Goal: Information Seeking & Learning: Learn about a topic

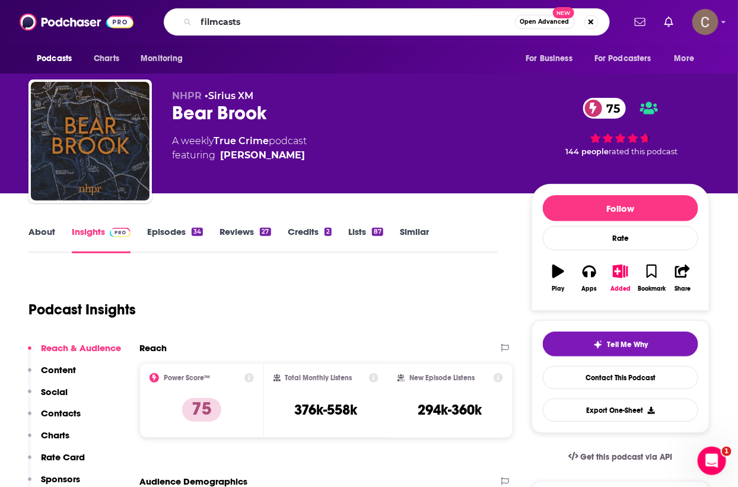
type input "filmcast"
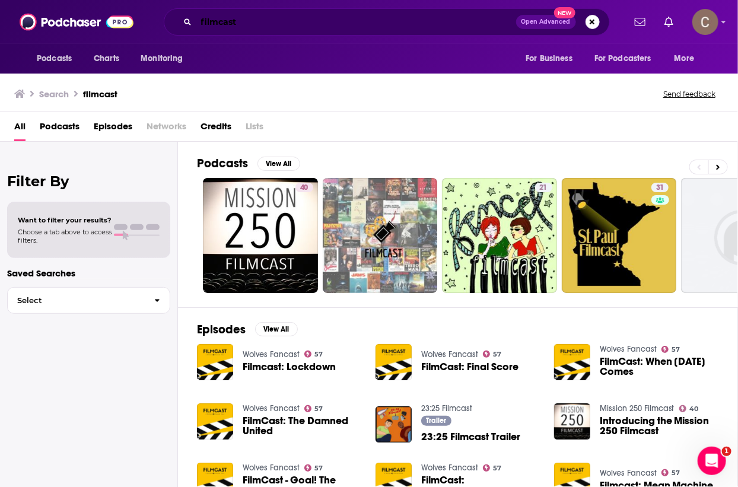
click at [243, 24] on input "filmcast" at bounding box center [356, 21] width 320 height 19
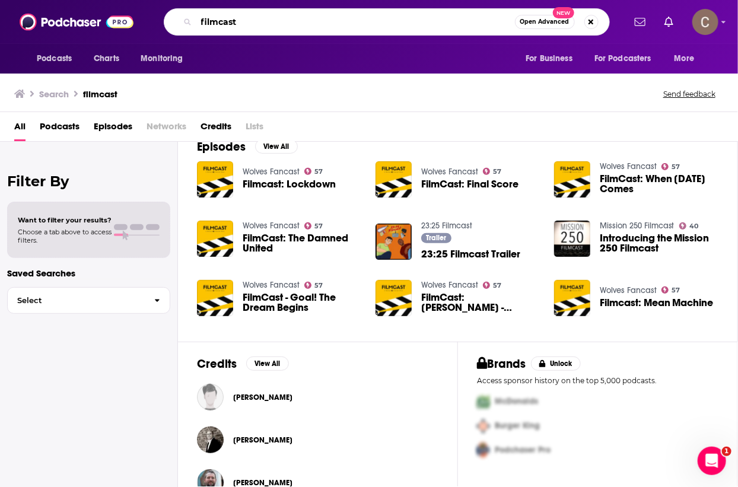
scroll to position [211, 0]
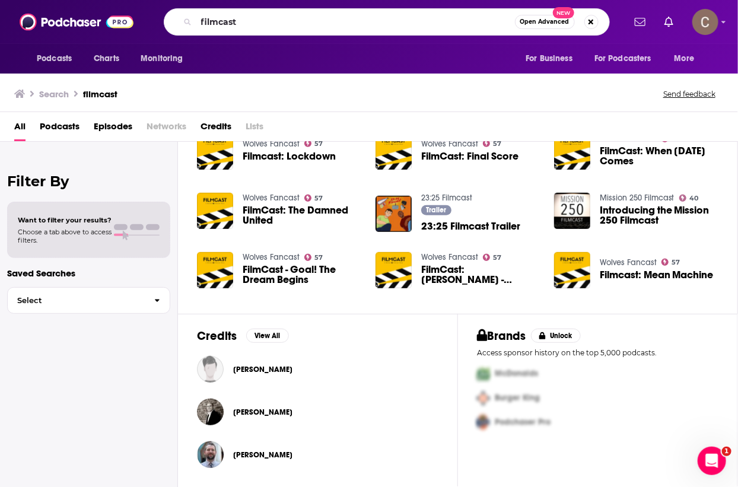
click at [247, 415] on div "[PERSON_NAME]" at bounding box center [262, 413] width 59 height 24
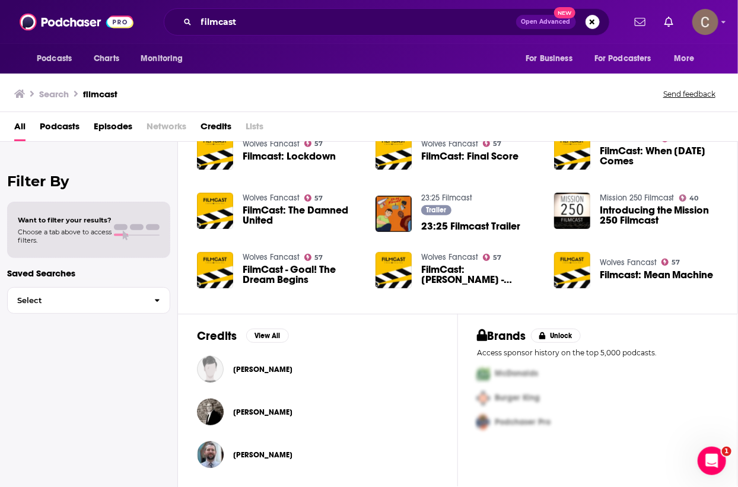
click at [249, 408] on span "[PERSON_NAME]" at bounding box center [262, 412] width 59 height 9
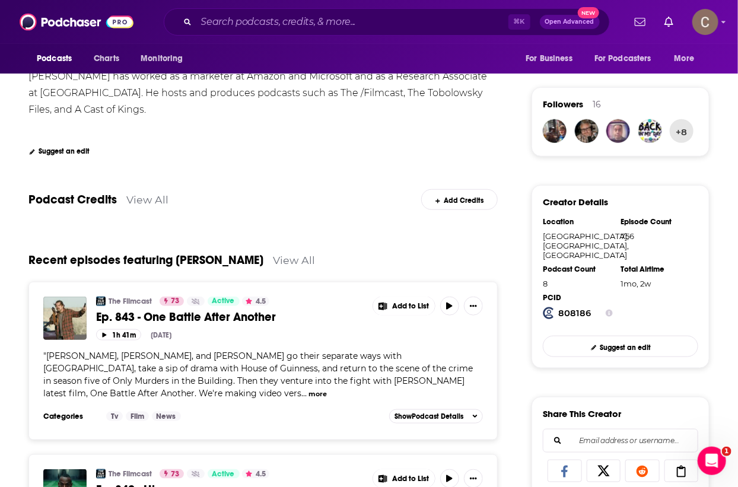
scroll to position [265, 0]
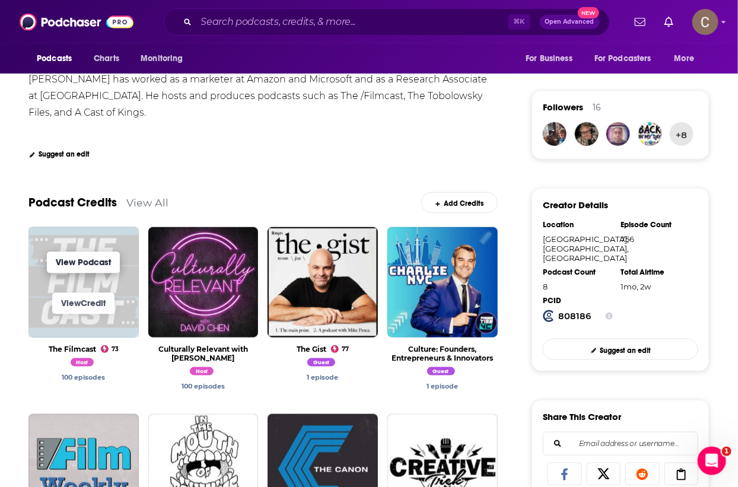
click at [93, 254] on link "View Podcast" at bounding box center [83, 262] width 73 height 21
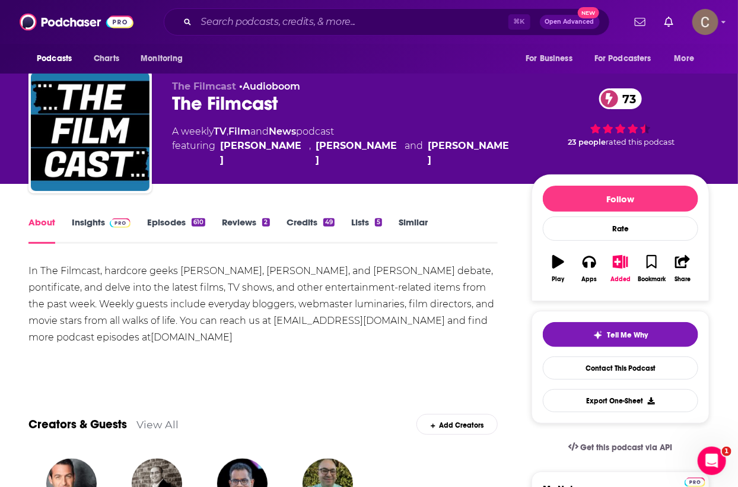
scroll to position [11, 0]
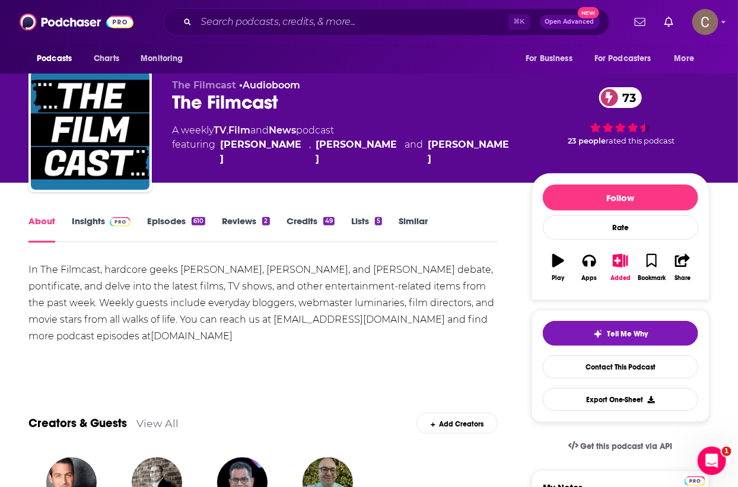
click at [93, 227] on link "Insights" at bounding box center [101, 228] width 59 height 27
